Goal: Book appointment/travel/reservation

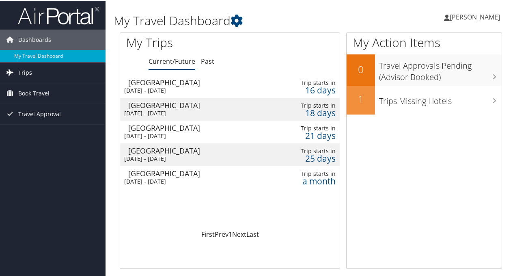
click at [28, 74] on span "Trips" at bounding box center [25, 72] width 14 height 20
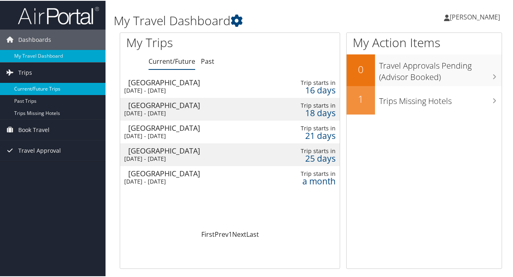
click at [40, 86] on link "Current/Future Trips" at bounding box center [53, 88] width 106 height 12
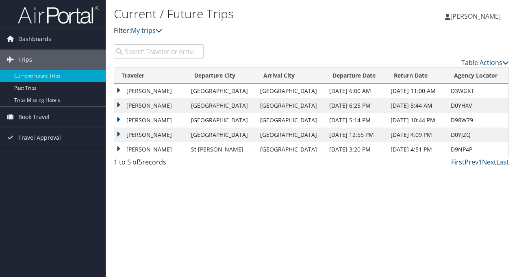
click at [178, 133] on td "SHERYL AGRESTA MORELLI" at bounding box center [150, 135] width 73 height 15
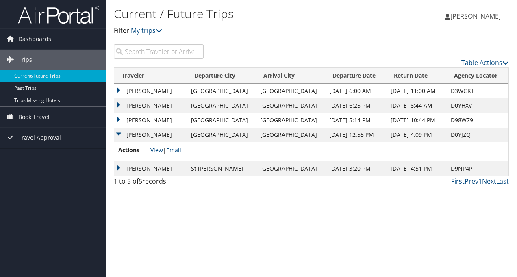
click at [178, 133] on td "[PERSON_NAME]" at bounding box center [150, 135] width 73 height 15
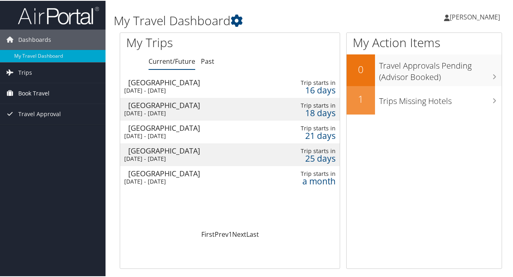
click at [30, 91] on span "Book Travel" at bounding box center [33, 92] width 31 height 20
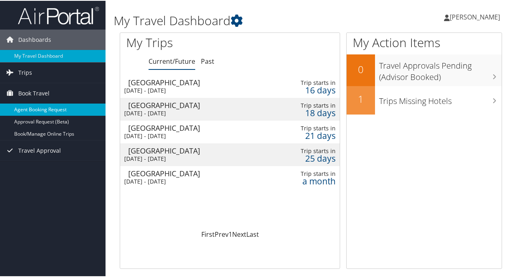
click at [32, 107] on link "Agent Booking Request" at bounding box center [53, 109] width 106 height 12
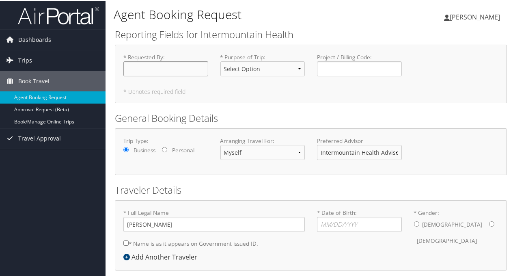
click at [156, 64] on input "* Requested By : Required" at bounding box center [165, 68] width 85 height 15
click at [155, 65] on input "* Requested By : Required" at bounding box center [165, 68] width 85 height 15
type input "[PERSON_NAME]"
click at [299, 66] on select "Select Option 3rd Party Reimbursable Business CME Conf or Education Groups Pers…" at bounding box center [263, 68] width 85 height 15
select select "Business"
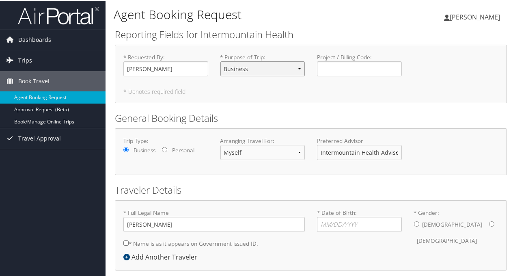
click at [221, 61] on select "Select Option 3rd Party Reimbursable Business CME Conf or Education Groups Pers…" at bounding box center [263, 68] width 85 height 15
click at [249, 99] on div "* Requested By : Sheryl Morelli Required * Purpose of Trip : Select Option 3rd …" at bounding box center [311, 73] width 392 height 58
click at [346, 65] on input "Project / Billing Code : Required" at bounding box center [359, 68] width 85 height 15
click at [304, 97] on div "* Requested By : Sheryl Morelli Required * Purpose of Trip : Select Option 3rd …" at bounding box center [311, 73] width 392 height 58
click at [344, 222] on input "* Date of Birth: Invalid Date" at bounding box center [359, 223] width 85 height 15
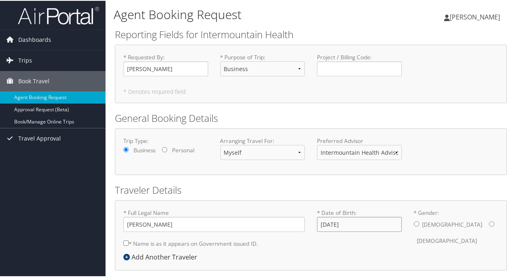
type input "04/10/1969"
click at [490, 223] on input "* Gender: Male Female" at bounding box center [492, 223] width 5 height 5
radio input "true"
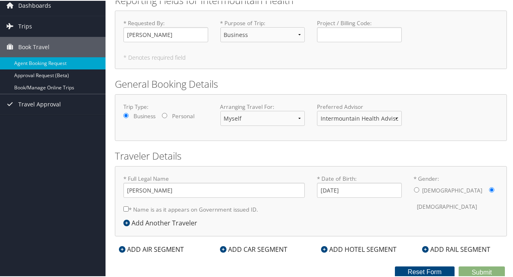
click at [121, 247] on icon at bounding box center [122, 248] width 6 height 6
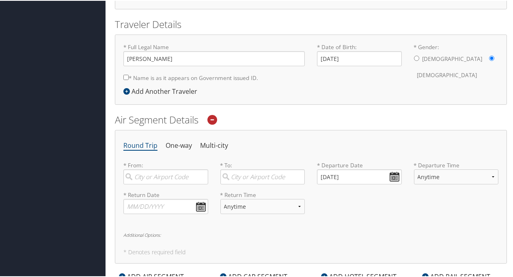
scroll to position [162, 0]
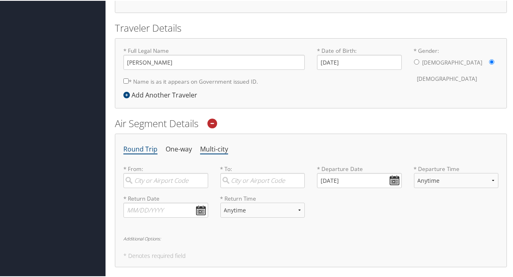
click at [209, 146] on li "Multi-city" at bounding box center [214, 148] width 28 height 15
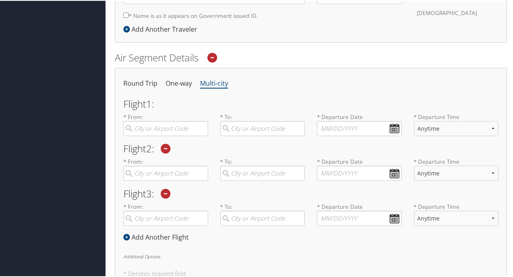
scroll to position [243, 0]
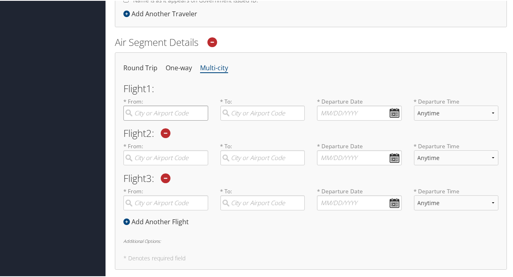
click at [173, 110] on input "search" at bounding box center [165, 112] width 85 height 15
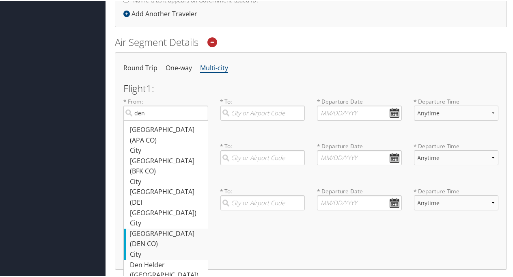
click at [159, 228] on div "Denver (DEN CO)" at bounding box center [167, 238] width 74 height 21
click at [159, 120] on input "den" at bounding box center [165, 112] width 85 height 15
type input "Denver (DEN CO)"
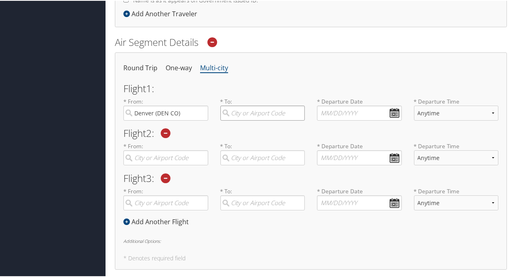
click at [257, 108] on input "search" at bounding box center [263, 112] width 85 height 15
click at [247, 130] on div "Salt Lake City (SLC Utah)" at bounding box center [264, 134] width 74 height 21
click at [247, 120] on input "SLC" at bounding box center [263, 112] width 85 height 15
type input "Salt Lake City (SLC Utah)"
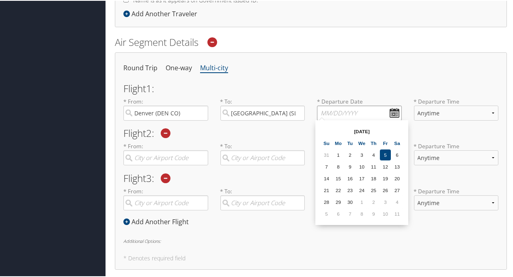
click at [334, 109] on input "text" at bounding box center [359, 112] width 85 height 15
click at [353, 201] on td "30" at bounding box center [350, 201] width 11 height 11
type input "09/30/2025"
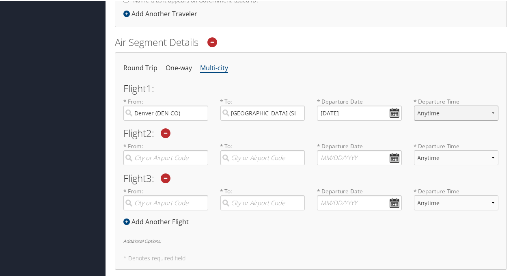
click at [424, 110] on select "Anytime Early Morning (5AM-7AM) Morning (7AM-12PM) Afternoon (12PM-5PM) Evening…" at bounding box center [456, 112] width 85 height 15
select select "12PM-5PM"
click at [414, 105] on select "Anytime Early Morning (5AM-7AM) Morning (7AM-12PM) Afternoon (12PM-5PM) Evening…" at bounding box center [456, 112] width 85 height 15
click at [178, 156] on input "search" at bounding box center [165, 156] width 85 height 15
click at [167, 171] on div "Salt Lake City (SLC Utah)" at bounding box center [167, 179] width 74 height 21
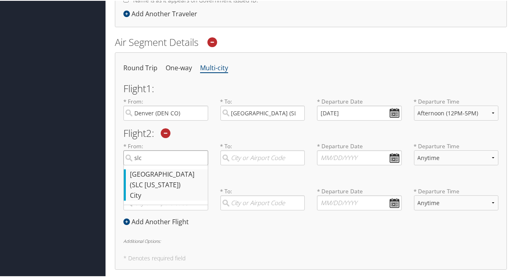
click at [167, 165] on input "slc" at bounding box center [165, 156] width 85 height 15
type input "Salt Lake City (SLC Utah)"
click at [245, 155] on input "search" at bounding box center [263, 156] width 85 height 15
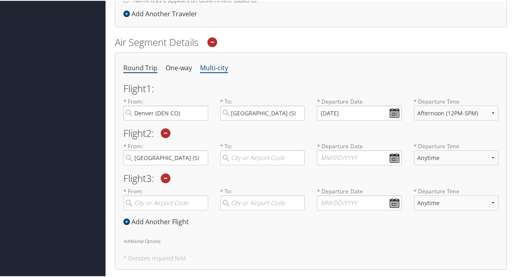
click at [148, 65] on li "Round Trip" at bounding box center [140, 67] width 34 height 15
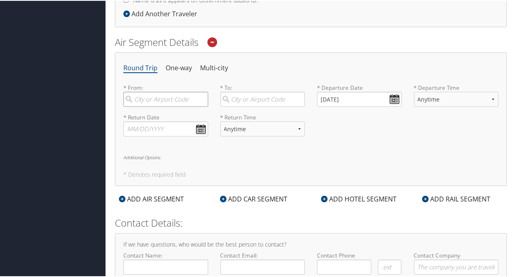
click at [158, 97] on input "search" at bounding box center [165, 98] width 85 height 15
type input "s"
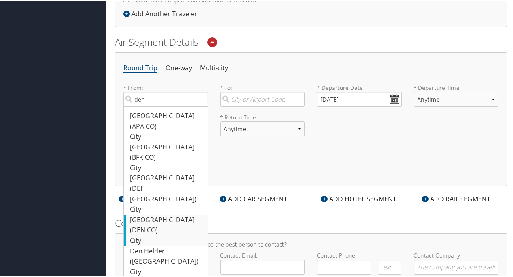
click at [142, 214] on div "Denver (DEN CO)" at bounding box center [167, 224] width 74 height 21
click at [142, 106] on input "den" at bounding box center [165, 98] width 85 height 15
type input "Denver (DEN CO)"
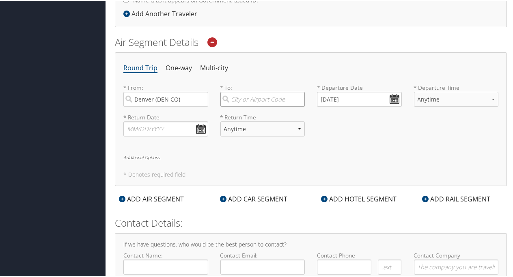
click at [252, 94] on input "search" at bounding box center [263, 98] width 85 height 15
drag, startPoint x: 251, startPoint y: 116, endPoint x: 258, endPoint y: 110, distance: 9.5
click at [252, 115] on div "Salt Lake City (SLC Utah)" at bounding box center [264, 120] width 74 height 21
click at [252, 106] on input "slc" at bounding box center [263, 98] width 85 height 15
type input "Salt Lake City (SLC Utah)"
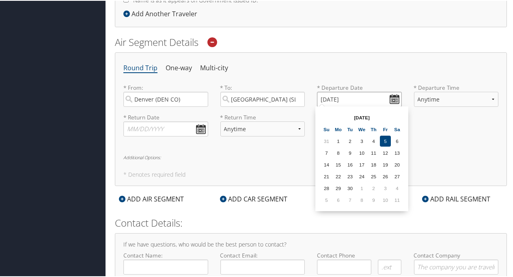
click at [340, 93] on input "09/05/2025" at bounding box center [359, 98] width 85 height 15
click at [351, 186] on td "30" at bounding box center [350, 187] width 11 height 11
type input "09/30/2025"
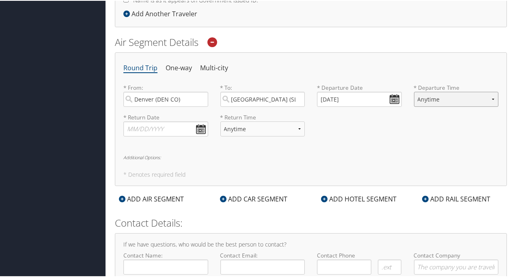
click at [421, 98] on select "Anytime Early Morning (5AM-7AM) Morning (7AM-12PM) Afternoon (12PM-5PM) Evening…" at bounding box center [456, 98] width 85 height 15
select select "12PM-5PM"
click at [414, 91] on select "Anytime Early Morning (5AM-7AM) Morning (7AM-12PM) Afternoon (12PM-5PM) Evening…" at bounding box center [456, 98] width 85 height 15
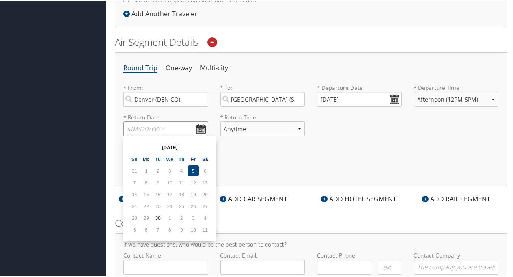
click at [155, 123] on input "text" at bounding box center [165, 128] width 85 height 15
click at [195, 214] on td "3" at bounding box center [193, 217] width 11 height 11
type input "10/03/2025"
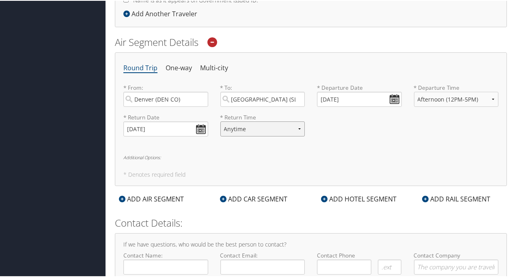
click at [251, 129] on select "Anytime Early Morning (5AM-7AM) Morning (7AM-12PM) Afternoon (12PM-5PM) Evening…" at bounding box center [263, 128] width 85 height 15
select select "3:00 PM"
click at [221, 121] on select "Anytime Early Morning (5AM-7AM) Morning (7AM-12PM) Afternoon (12PM-5PM) Evening…" at bounding box center [263, 128] width 85 height 15
click at [280, 126] on select "Anytime Early Morning (5AM-7AM) Morning (7AM-12PM) Afternoon (12PM-5PM) Evening…" at bounding box center [263, 128] width 85 height 15
click at [198, 159] on div "Round Trip One-way Multi-city * From: Denver (DEN CO) Required * To: Salt Lake …" at bounding box center [311, 119] width 392 height 134
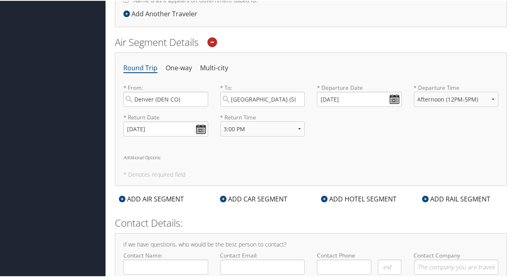
click at [154, 155] on h6 "Additional Options:" at bounding box center [310, 156] width 375 height 4
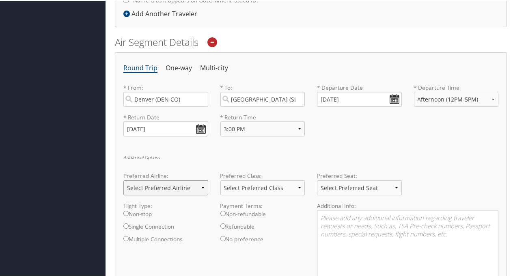
click at [153, 185] on select "Select Preferred Airline Delta United Airlines American Airlines Southwest Airl…" at bounding box center [165, 187] width 85 height 15
select select "Delta(DL)"
click at [123, 180] on select "Select Preferred Airline Delta United Airlines American Airlines Southwest Airl…" at bounding box center [165, 187] width 85 height 15
click at [333, 182] on select "Select Preferred Seat Aisle Window Middle" at bounding box center [359, 187] width 85 height 15
select select "Aisle"
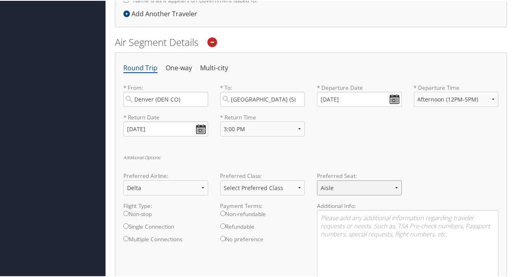
click at [317, 180] on select "Select Preferred Seat Aisle Window Middle" at bounding box center [359, 187] width 85 height 15
click at [125, 210] on input "Non-stop" at bounding box center [125, 212] width 5 height 5
radio input "true"
click at [345, 217] on textarea at bounding box center [408, 251] width 182 height 84
click at [344, 217] on textarea at bounding box center [408, 251] width 182 height 84
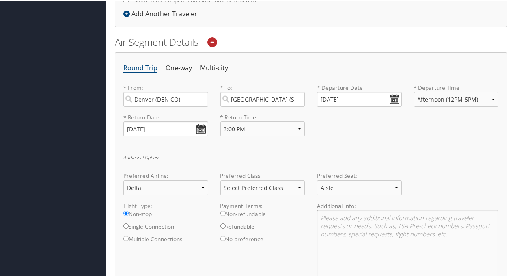
type textarea "A"
type textarea "N"
type textarea "A"
drag, startPoint x: 429, startPoint y: 216, endPoint x: 276, endPoint y: 212, distance: 152.4
click at [288, 210] on div "Flight Type: Non-stop Single Connection Multiple Connections Payment Terms: Non…" at bounding box center [311, 250] width 388 height 99
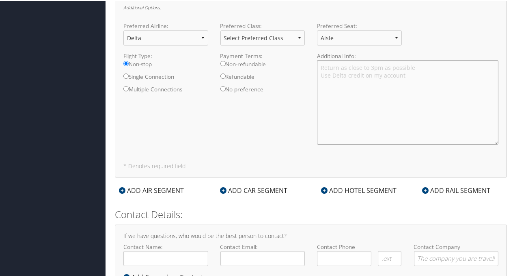
scroll to position [406, 0]
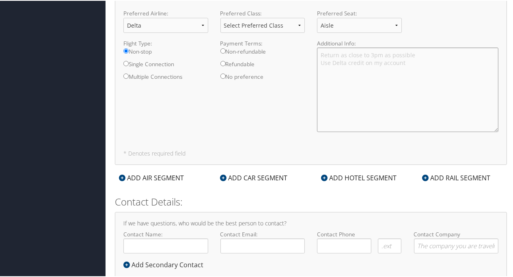
type textarea "Return as close to 3pm as possible Use Delta credit on my account"
click at [221, 174] on icon at bounding box center [223, 177] width 6 height 6
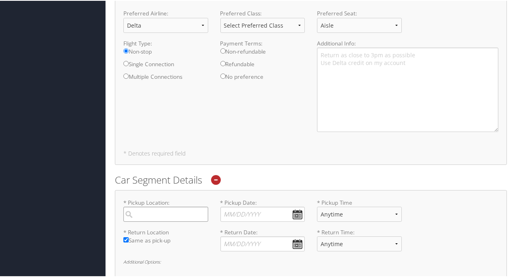
click at [168, 210] on input "search" at bounding box center [165, 213] width 85 height 15
click at [159, 228] on div "Salt Lake City (SLC Utah)" at bounding box center [167, 235] width 74 height 21
click at [159, 221] on input "slc" at bounding box center [165, 213] width 85 height 15
type input "[GEOGRAPHIC_DATA]"
click at [236, 207] on input "* Pickup Date: Dates must be valid" at bounding box center [263, 213] width 85 height 15
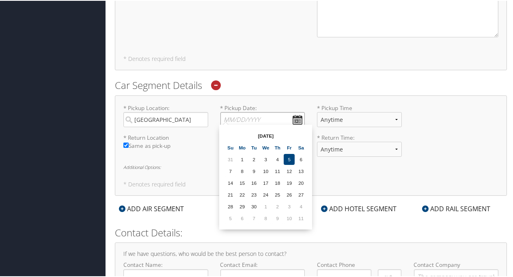
scroll to position [528, 0]
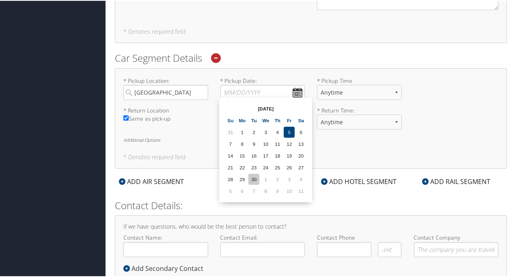
click at [254, 175] on td "30" at bounding box center [254, 178] width 11 height 11
type input "09/30/2025"
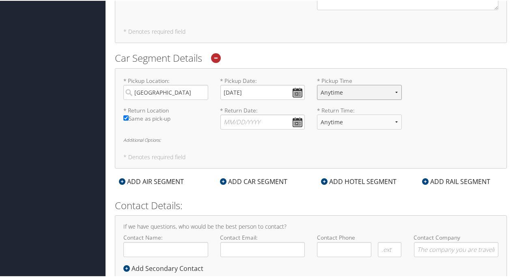
click at [343, 88] on select "Anytime 12:00 AM 1:00 AM 2:00 AM 3:00 AM 4:00 AM 5:00 AM 6:00 AM 7:00 AM 8:00 A…" at bounding box center [359, 91] width 85 height 15
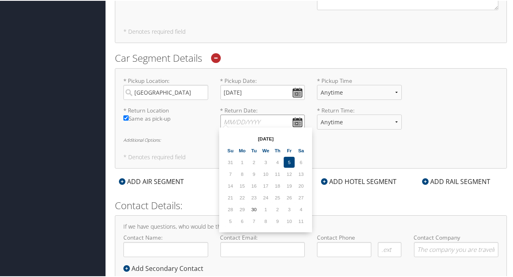
click at [242, 117] on input "* Return Date: Dates must be valid" at bounding box center [263, 121] width 85 height 15
click at [291, 207] on td "3" at bounding box center [289, 208] width 11 height 11
type input "10/03/2025"
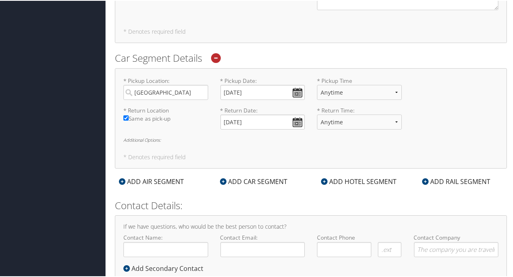
click at [323, 178] on icon at bounding box center [324, 181] width 6 height 6
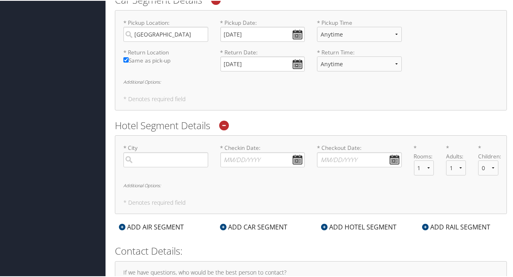
scroll to position [609, 0]
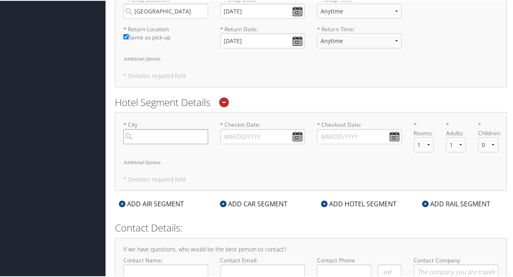
click at [162, 131] on input "search" at bounding box center [165, 135] width 85 height 15
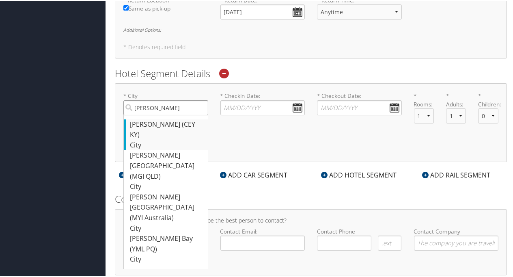
scroll to position [650, 0]
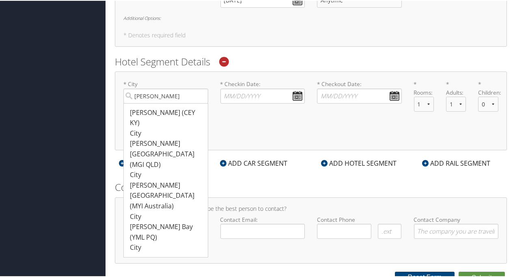
click at [142, 111] on div "Murray (CEY KY)" at bounding box center [167, 117] width 74 height 21
click at [142, 103] on input "Murra" at bounding box center [165, 95] width 85 height 15
type input "Murray"
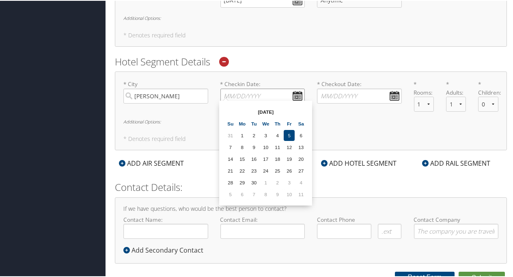
click at [236, 88] on input "* Checkin Date: Dates must be valid" at bounding box center [263, 95] width 85 height 15
click at [253, 179] on td "30" at bounding box center [254, 181] width 11 height 11
type input "09/30/2025"
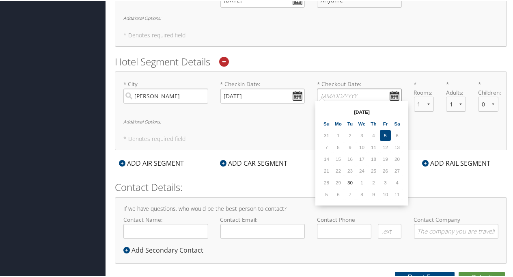
click at [344, 93] on input "* Checkout Date: Dates must be valid" at bounding box center [359, 95] width 85 height 15
click at [387, 181] on td "3" at bounding box center [385, 181] width 11 height 11
type input "10/03/2025"
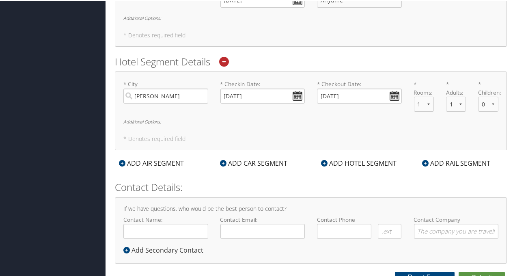
click at [155, 119] on h6 "Additional Options:" at bounding box center [310, 121] width 375 height 4
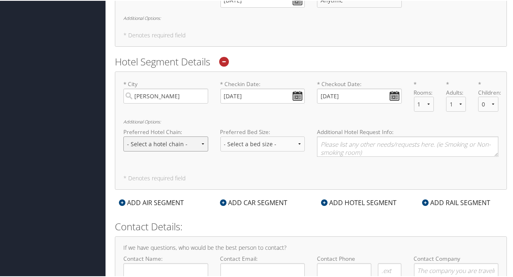
click at [167, 139] on select "- Select a hotel chain - Hyatt Mandarin Oriental Hilton Hotels Pullman Hotels M…" at bounding box center [165, 143] width 85 height 15
select select "Marriott (MC)"
click at [123, 136] on select "- Select a hotel chain - Hyatt Mandarin Oriental Hilton Hotels Pullman Hotels M…" at bounding box center [165, 143] width 85 height 15
click at [351, 140] on textarea at bounding box center [408, 146] width 182 height 20
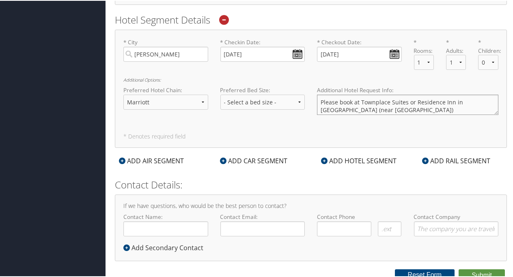
scroll to position [2, 0]
drag, startPoint x: 373, startPoint y: 106, endPoint x: 334, endPoint y: 106, distance: 38.6
click at [334, 106] on textarea "Please book at Townplace Suites or Residence Inn in Murray UT (near Intermounta…" at bounding box center [408, 104] width 182 height 20
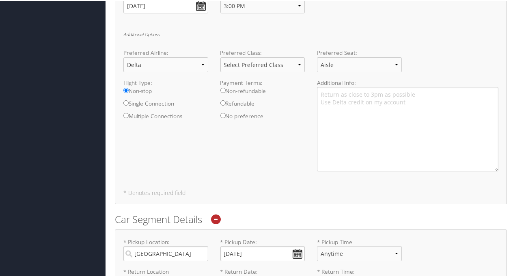
scroll to position [366, 0]
type textarea "Please book at Townplace Suites or Residence Inn in Murray UT (near Transformat…"
click at [351, 100] on textarea "Return as close to 3pm as possible Use Delta credit on my account" at bounding box center [408, 128] width 182 height 84
click at [401, 96] on textarea "Return as close to 3pm as possible Use Delta credit on my account" at bounding box center [408, 128] width 182 height 84
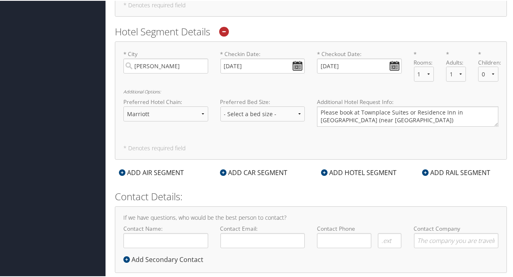
scroll to position [691, 0]
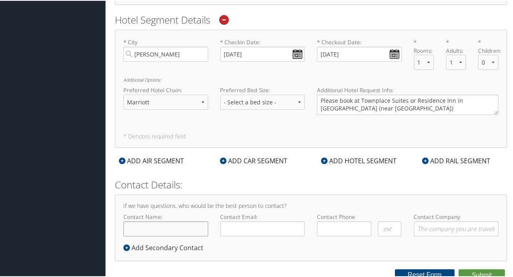
click at [152, 223] on input "Contact Name:" at bounding box center [165, 228] width 85 height 15
type input "Sheryl Agresta Morelli"
type input "sheryl.morelli@imail.org"
type input "( ) -"
type input "Intermountain Children's Health Network"
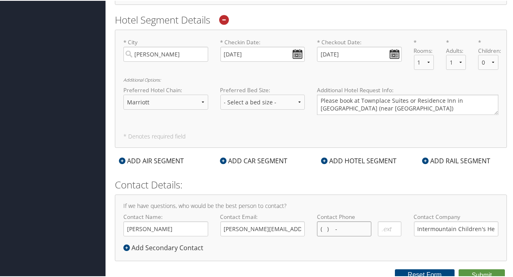
click at [320, 221] on input "( ) -" at bounding box center [344, 228] width 54 height 15
type input "( ) -"
click at [346, 217] on div "Contact Phone Required Required Required Required" at bounding box center [359, 227] width 97 height 30
click at [336, 223] on input "( ) -" at bounding box center [344, 228] width 54 height 15
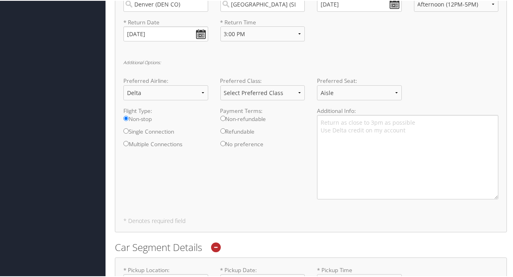
scroll to position [326, 0]
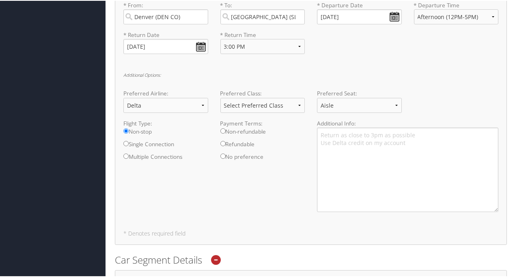
type input "(614) 361-2312"
click at [286, 99] on select "Select Preferred Class Economy Economy Plus Business First Class" at bounding box center [263, 104] width 85 height 15
click at [206, 220] on div "Round Trip One-way Multi-city * From: Denver (DEN CO) Required * To: Salt Lake …" at bounding box center [311, 106] width 392 height 275
click at [125, 142] on input "Single Connection" at bounding box center [125, 142] width 5 height 5
radio input "true"
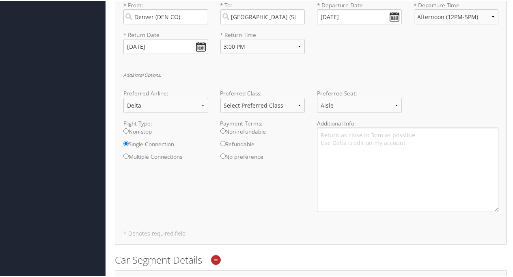
drag, startPoint x: 126, startPoint y: 128, endPoint x: 180, endPoint y: 158, distance: 61.3
click at [127, 129] on input "Non-stop" at bounding box center [125, 130] width 5 height 5
radio input "true"
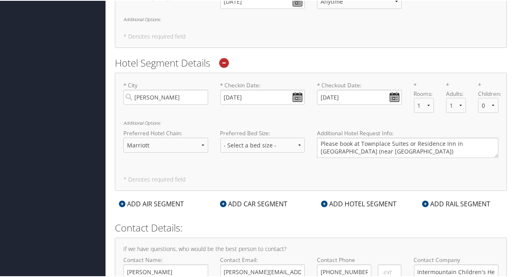
scroll to position [691, 0]
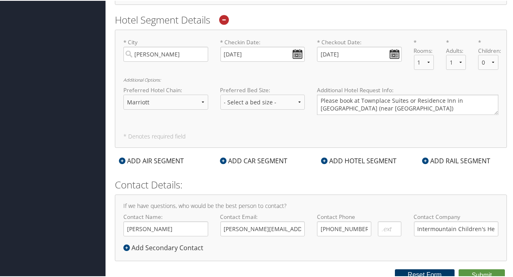
click at [417, 269] on button "Reset Form" at bounding box center [425, 274] width 60 height 11
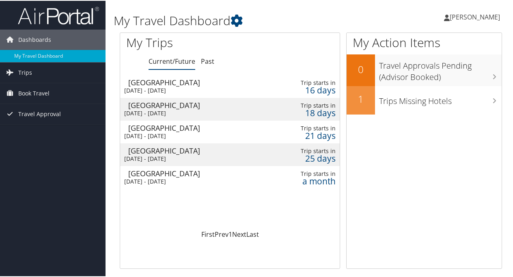
click at [158, 150] on div "Las Vegas" at bounding box center [196, 149] width 136 height 7
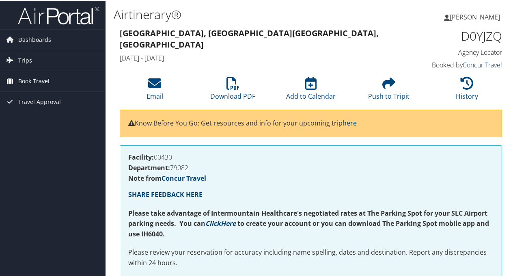
click at [39, 76] on span "Book Travel" at bounding box center [33, 80] width 31 height 20
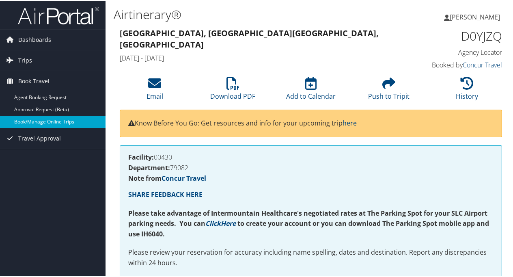
click at [49, 119] on link "Book/Manage Online Trips" at bounding box center [53, 121] width 106 height 12
click at [35, 119] on link "Book/Manage Online Trips" at bounding box center [53, 121] width 106 height 12
